Goal: Task Accomplishment & Management: Manage account settings

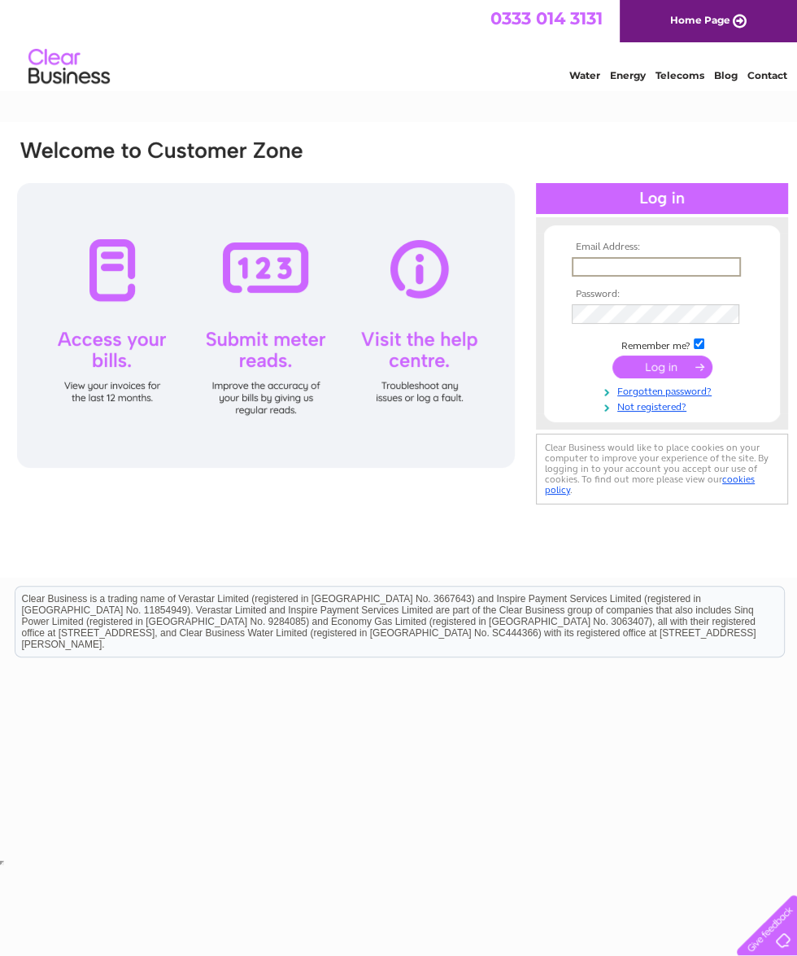
type input "stevenson.lochnagar@btinternet.com"
click at [662, 368] on input "submit" at bounding box center [663, 367] width 100 height 23
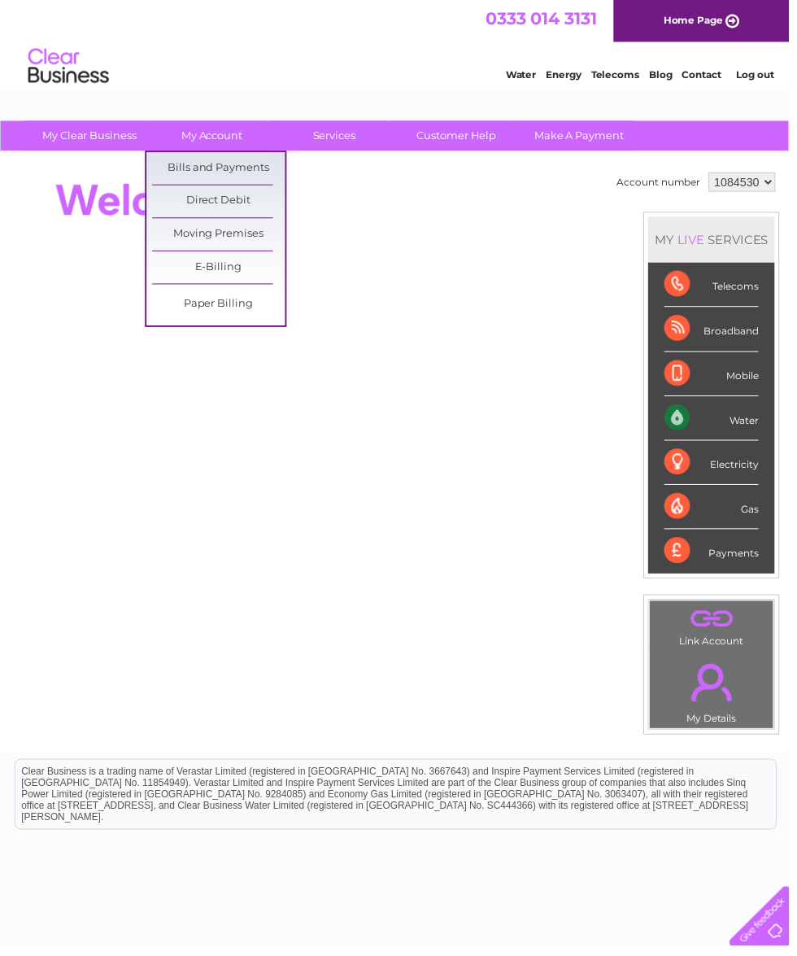
click at [196, 173] on link "Bills and Payments" at bounding box center [221, 170] width 134 height 33
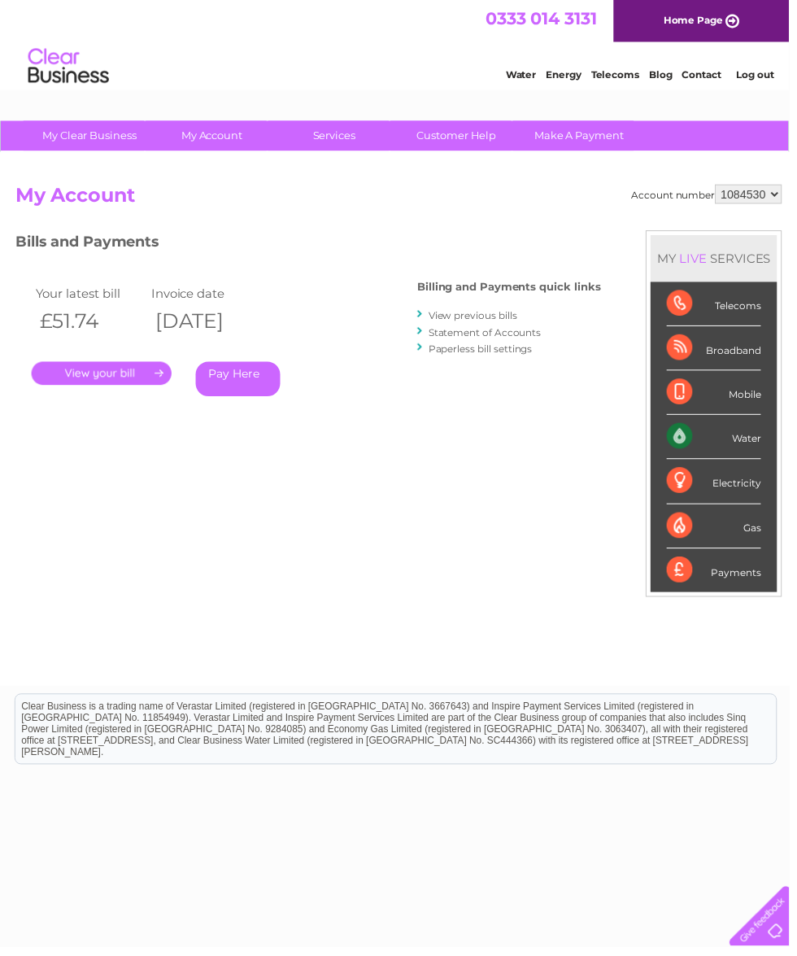
click at [109, 379] on link "." at bounding box center [103, 377] width 142 height 24
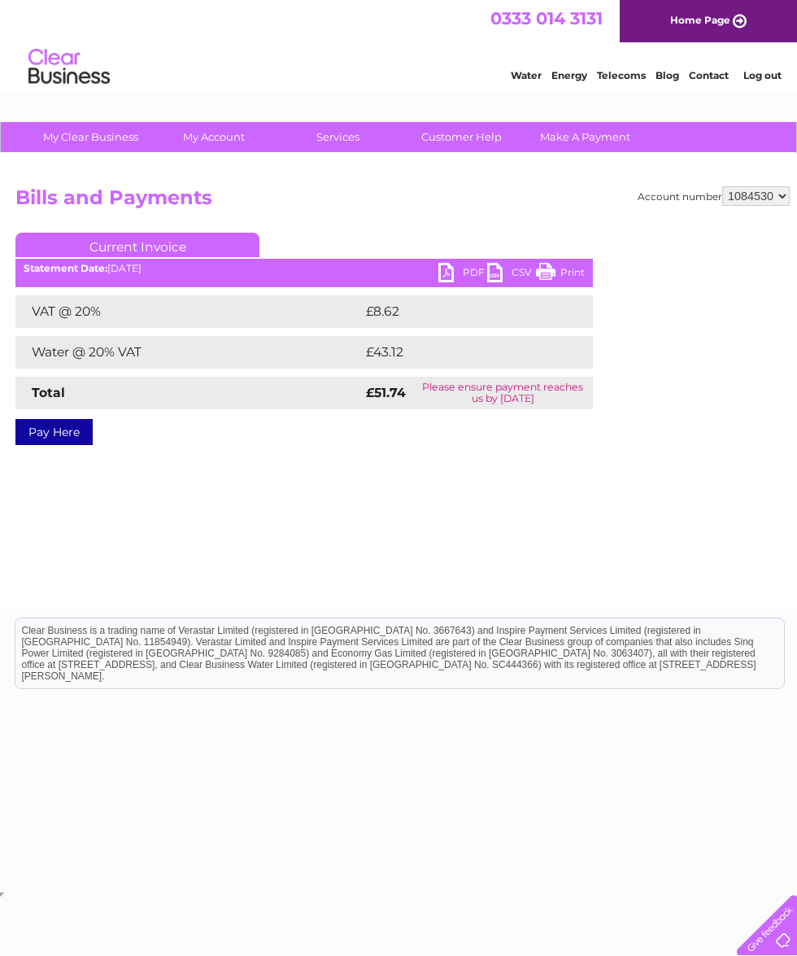
click at [439, 273] on link "PDF" at bounding box center [463, 275] width 49 height 24
click at [757, 75] on link "Log out" at bounding box center [763, 75] width 38 height 12
